Goal: Information Seeking & Learning: Find specific fact

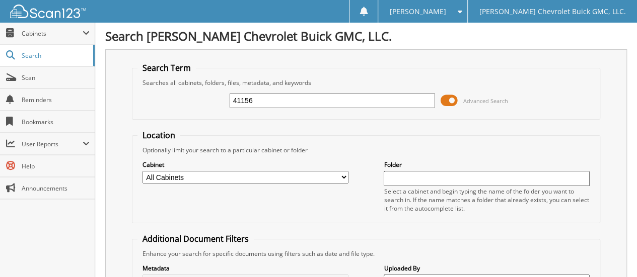
type input "41156"
click at [232, 178] on select "All Cabinets ACCOUNTS PAYABLE CAR DEALS EXTENDED WARRANTY & 3M PARTS SERVICE RO…" at bounding box center [245, 177] width 206 height 13
select select "32631"
click at [142, 171] on select "All Cabinets ACCOUNTS PAYABLE CAR DEALS EXTENDED WARRANTY & 3M PARTS SERVICE RO…" at bounding box center [245, 177] width 206 height 13
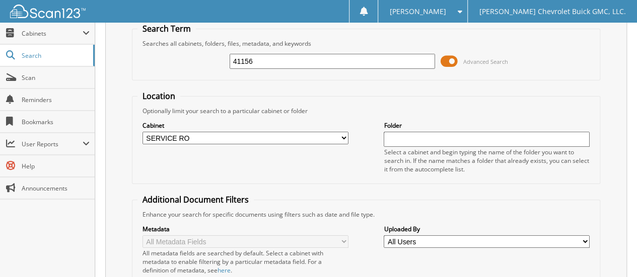
scroll to position [151, 0]
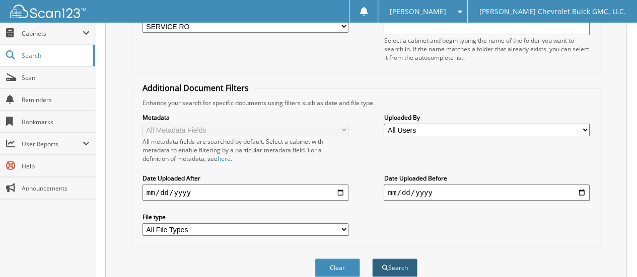
click at [402, 259] on button "Search" at bounding box center [394, 268] width 45 height 19
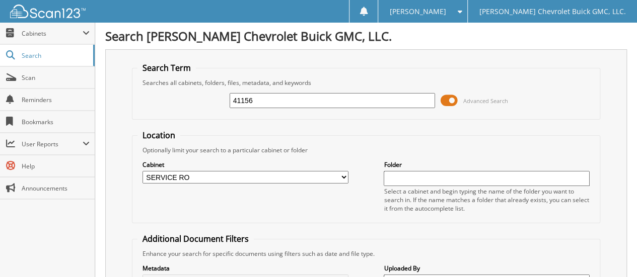
drag, startPoint x: 266, startPoint y: 100, endPoint x: 191, endPoint y: 113, distance: 75.6
click at [191, 113] on fieldset "Search Term Searches all cabinets, folders, files, metadata, and keywords 41156…" at bounding box center [366, 90] width 468 height 57
type input "34731"
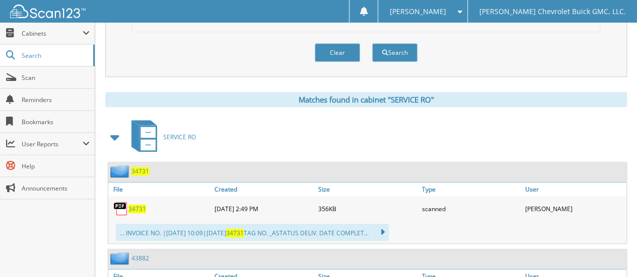
scroll to position [403, 0]
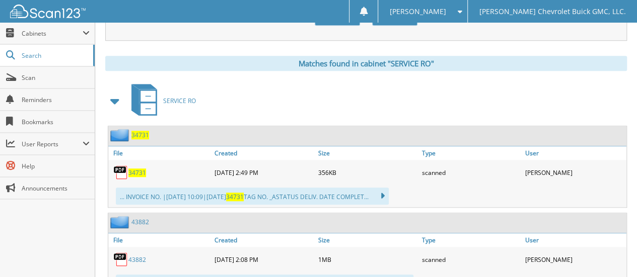
click at [134, 169] on span "34731" at bounding box center [137, 173] width 18 height 9
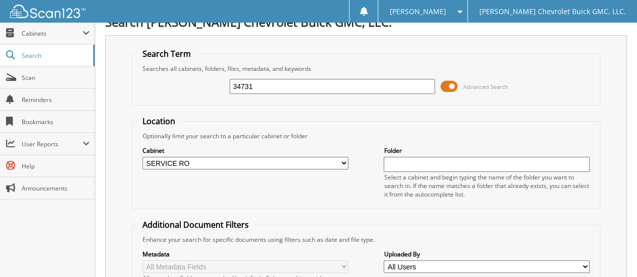
scroll to position [0, 0]
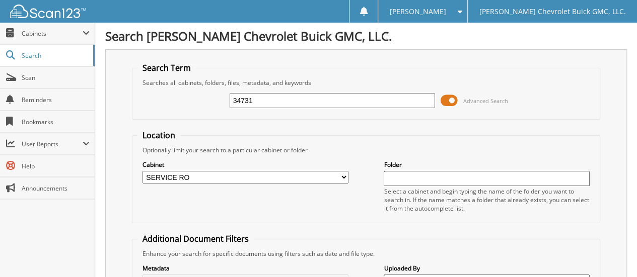
click at [260, 97] on input "34731" at bounding box center [333, 100] width 206 height 15
drag, startPoint x: 256, startPoint y: 101, endPoint x: 185, endPoint y: 109, distance: 70.9
click at [196, 108] on div "34731 Advanced Search" at bounding box center [365, 100] width 457 height 27
type input "16326"
click at [181, 177] on select "All Cabinets ACCOUNTS PAYABLE CAR DEALS EXTENDED WARRANTY & 3M PARTS SERVICE RO…" at bounding box center [245, 177] width 206 height 13
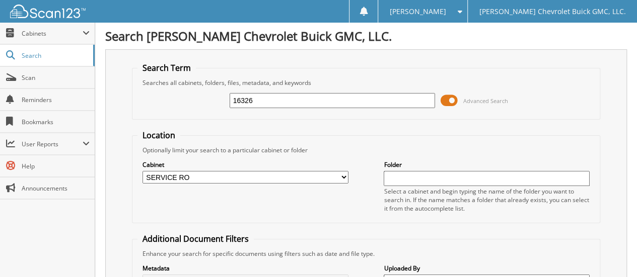
select select "32629"
click at [142, 171] on select "All Cabinets ACCOUNTS PAYABLE CAR DEALS EXTENDED WARRANTY & 3M PARTS SERVICE RO…" at bounding box center [245, 177] width 206 height 13
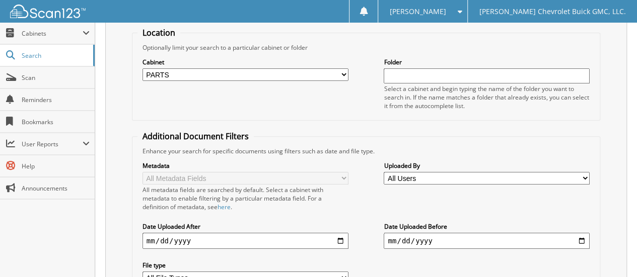
scroll to position [201, 0]
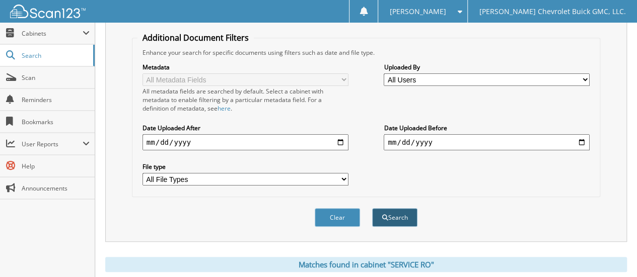
click at [393, 211] on button "Search" at bounding box center [394, 217] width 45 height 19
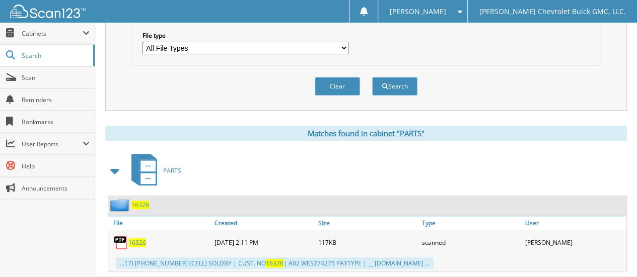
scroll to position [345, 0]
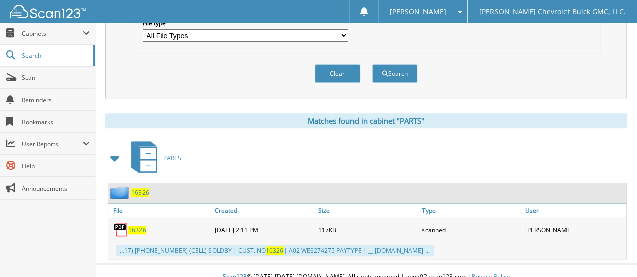
click at [136, 226] on span "16326" at bounding box center [137, 230] width 18 height 9
